Goal: Transaction & Acquisition: Purchase product/service

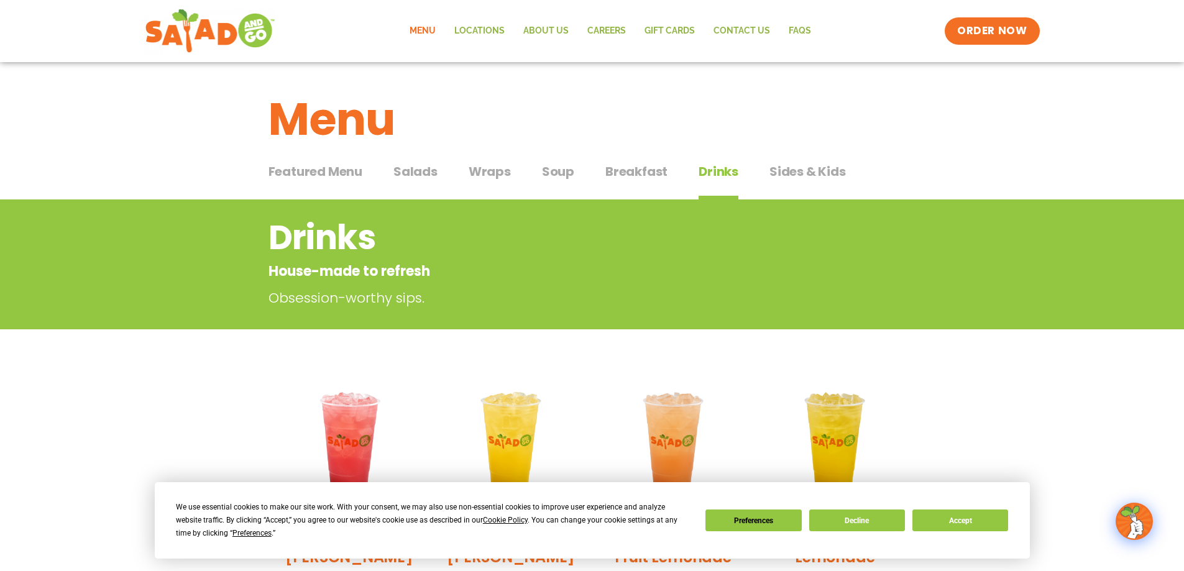
click at [302, 173] on span "Featured Menu" at bounding box center [315, 171] width 94 height 19
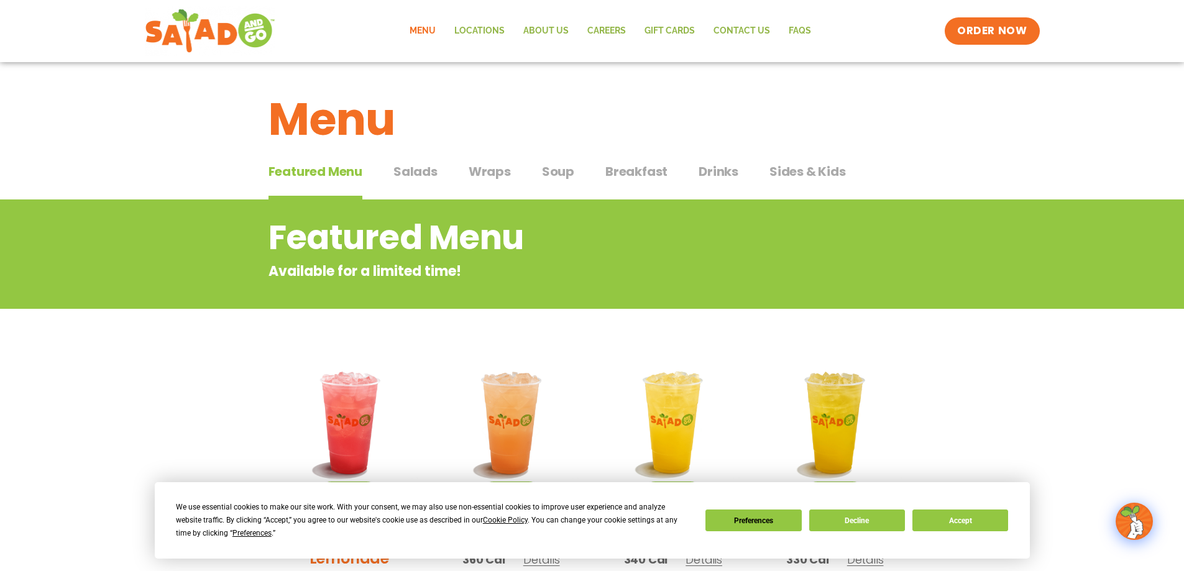
click at [416, 170] on span "Salads" at bounding box center [415, 171] width 44 height 19
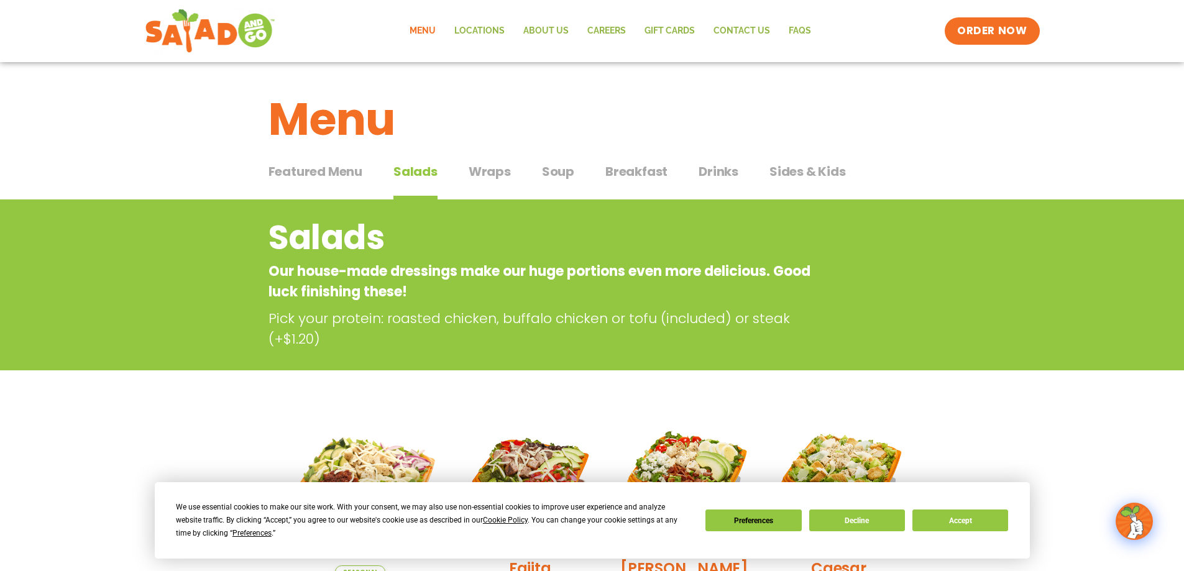
click at [500, 171] on span "Wraps" at bounding box center [490, 171] width 42 height 19
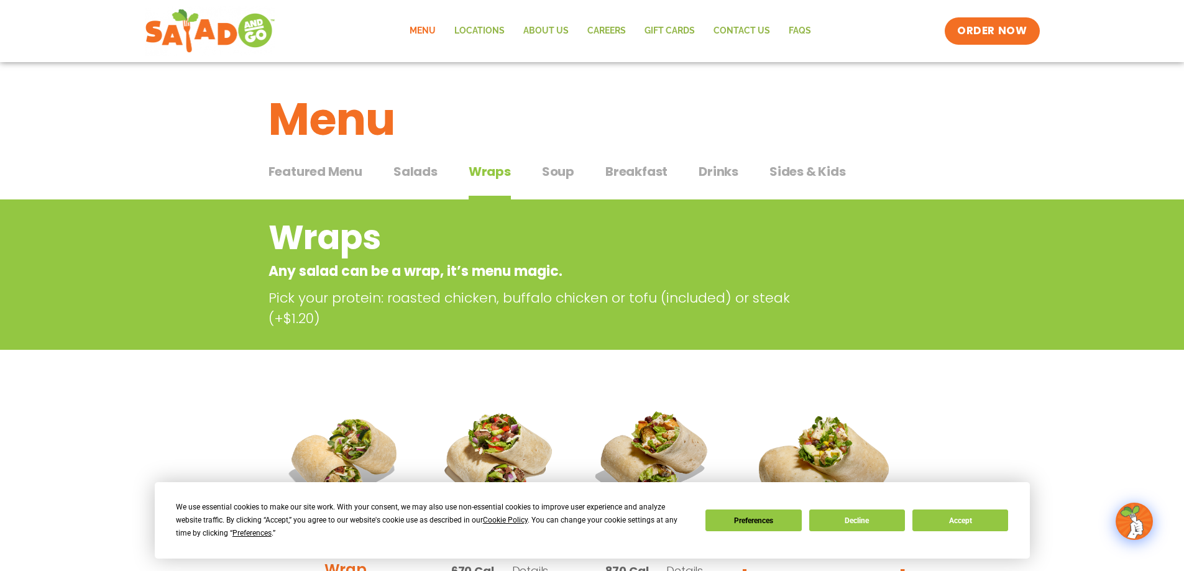
click at [407, 172] on span "Salads" at bounding box center [415, 171] width 44 height 19
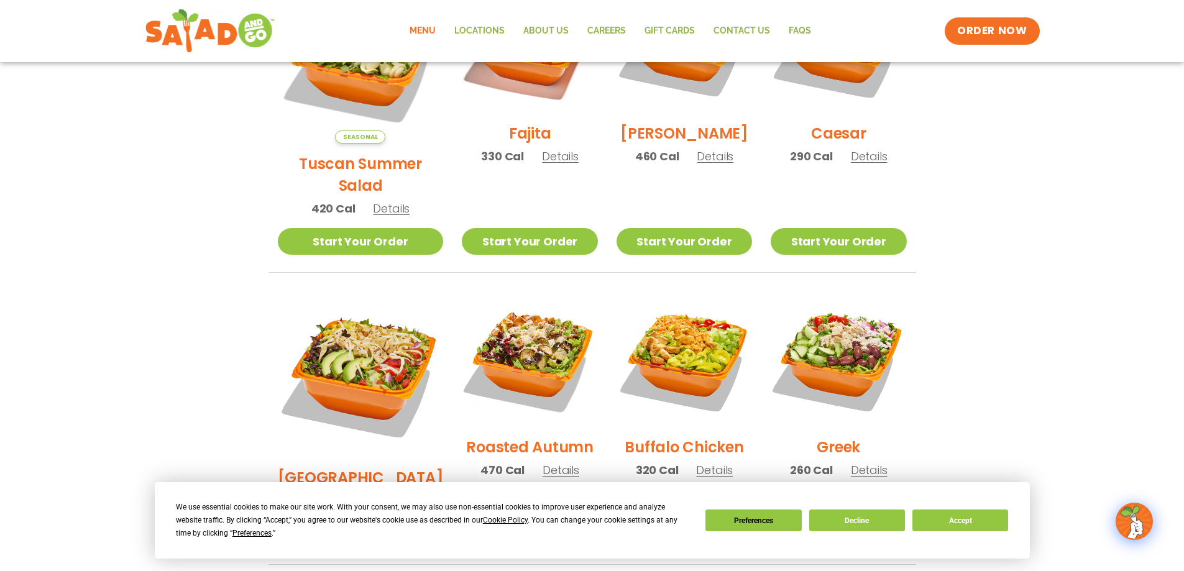
scroll to position [373, 0]
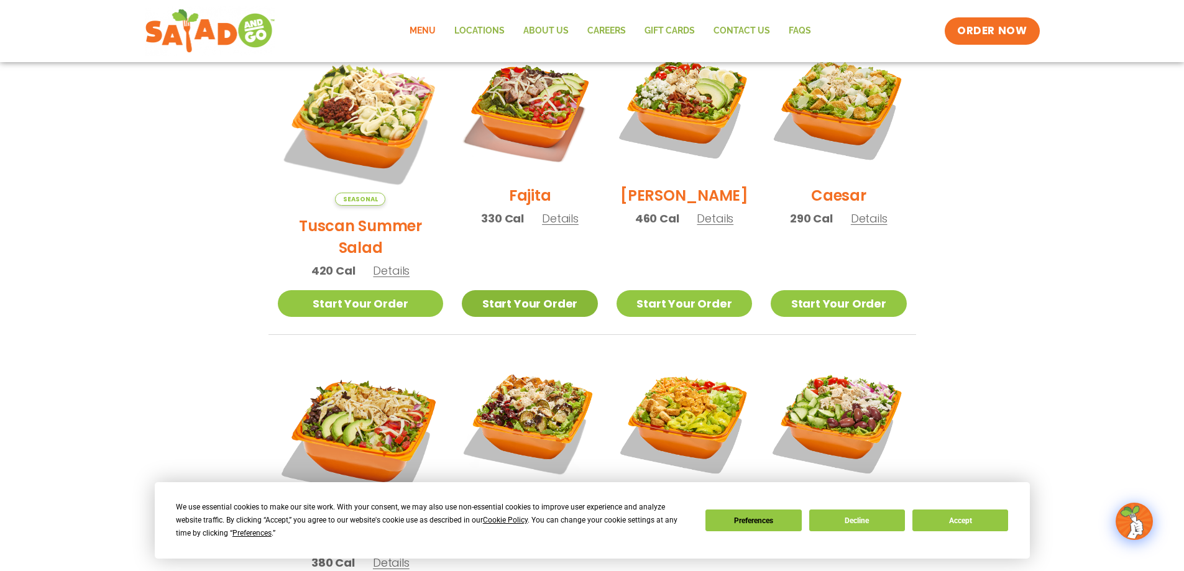
click at [523, 290] on link "Start Your Order" at bounding box center [529, 303] width 135 height 27
